Goal: Navigation & Orientation: Find specific page/section

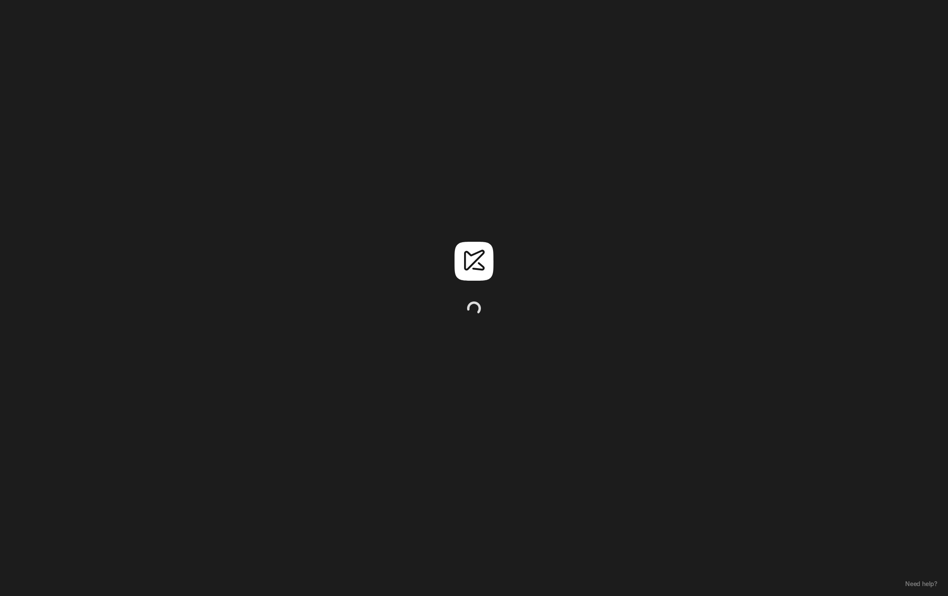
click at [385, 289] on div at bounding box center [474, 263] width 178 height 216
